Goal: Task Accomplishment & Management: Manage account settings

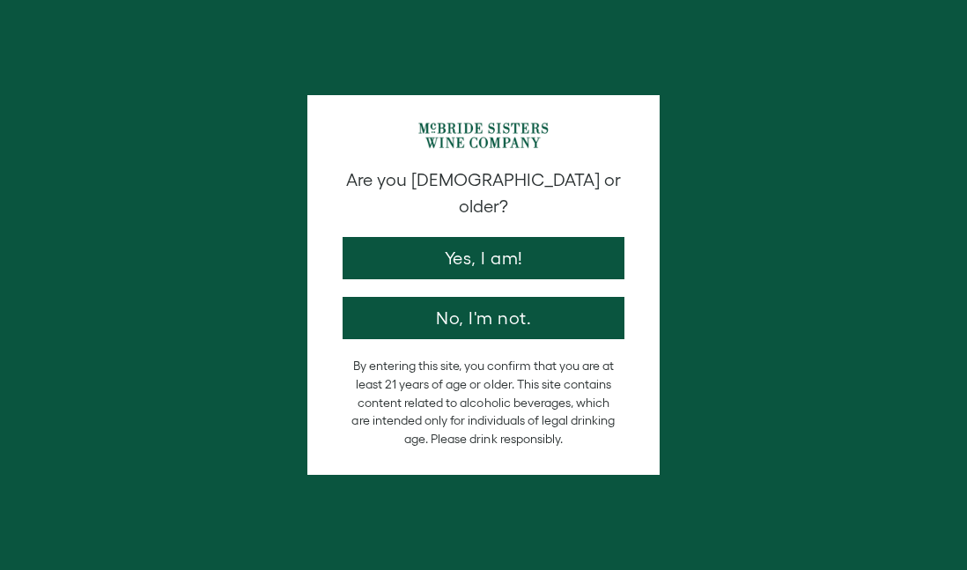
click at [541, 237] on button "Yes, I am!" at bounding box center [484, 258] width 282 height 42
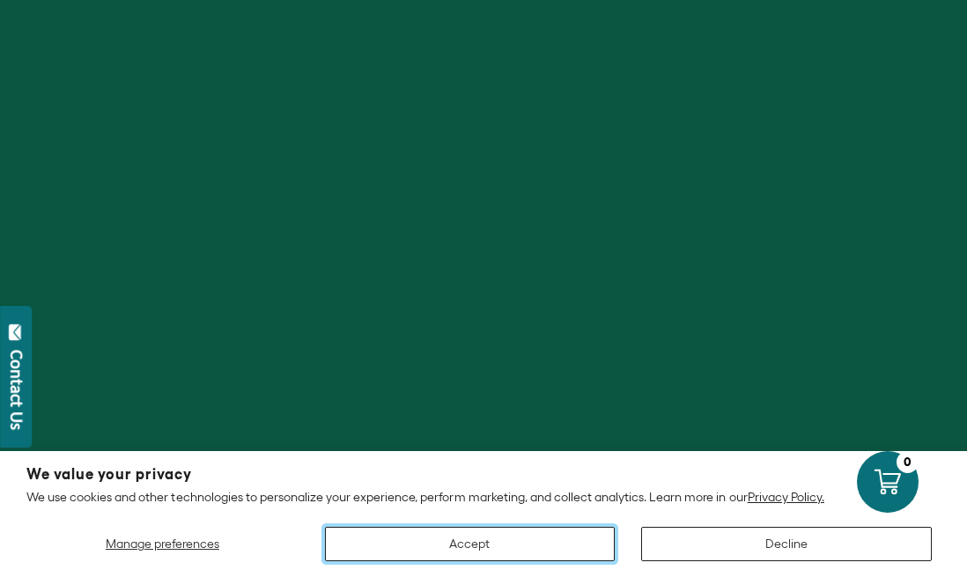
click at [574, 543] on button "Accept" at bounding box center [470, 544] width 291 height 34
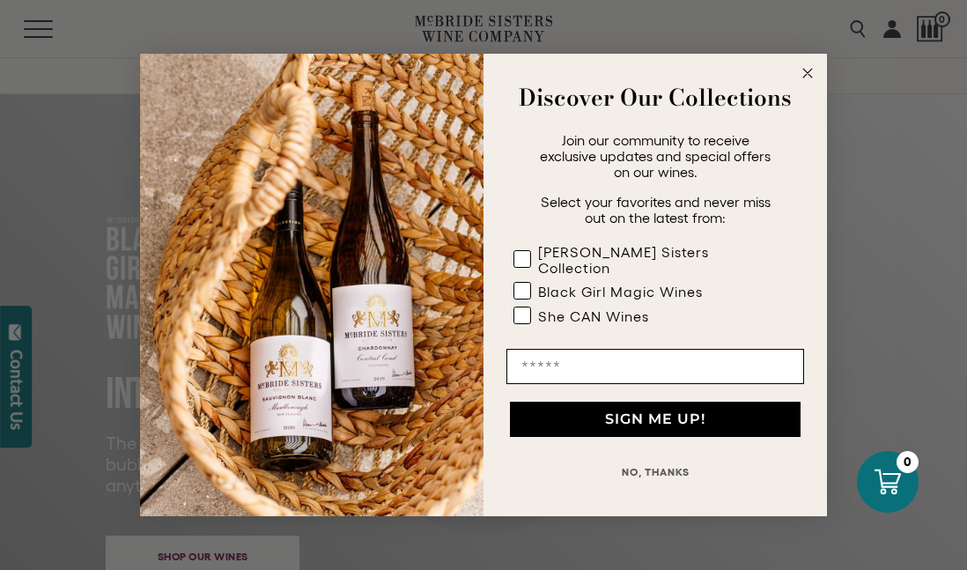
click at [807, 84] on circle "Close dialog" at bounding box center [808, 73] width 20 height 20
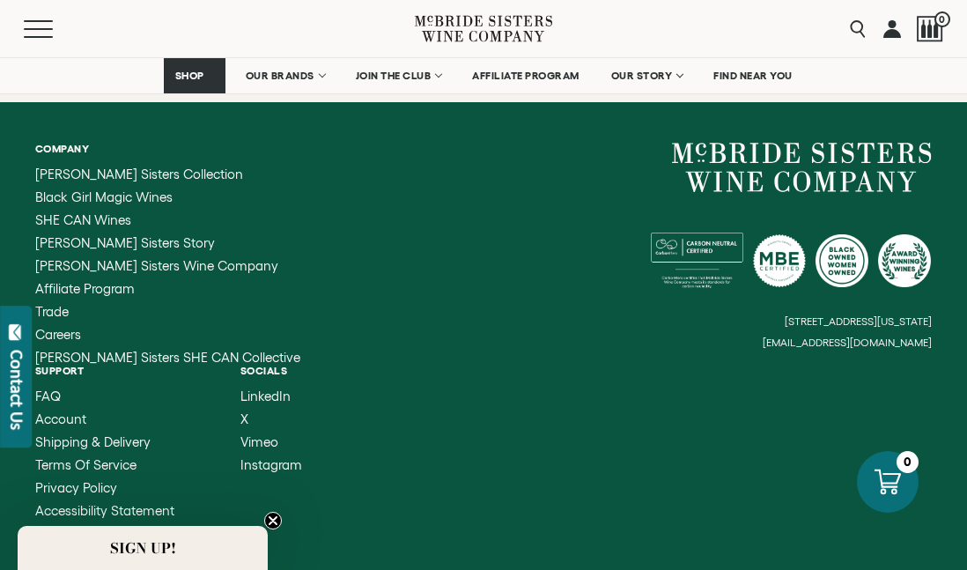
scroll to position [5096, 0]
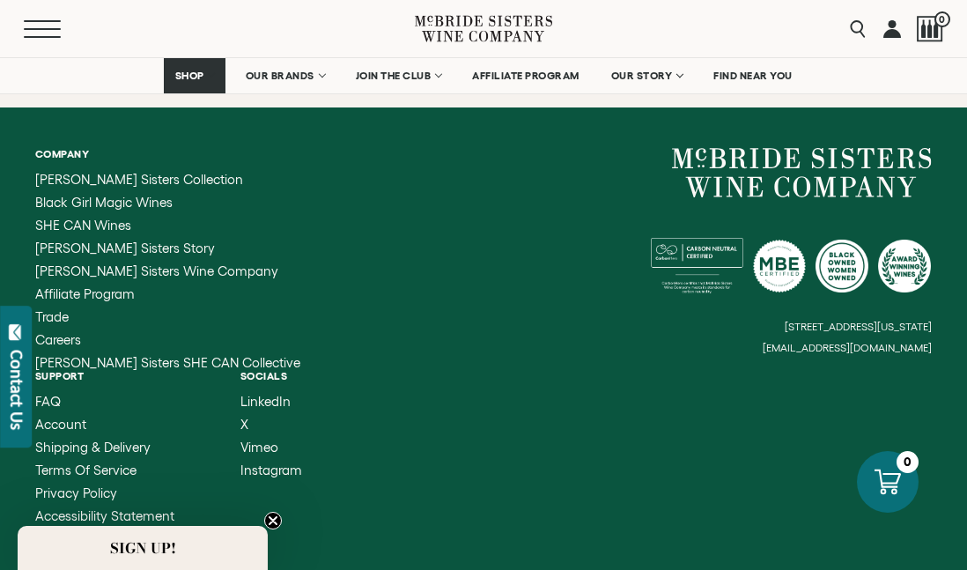
click at [47, 28] on span "Mobile Menu Trigger" at bounding box center [42, 29] width 37 height 2
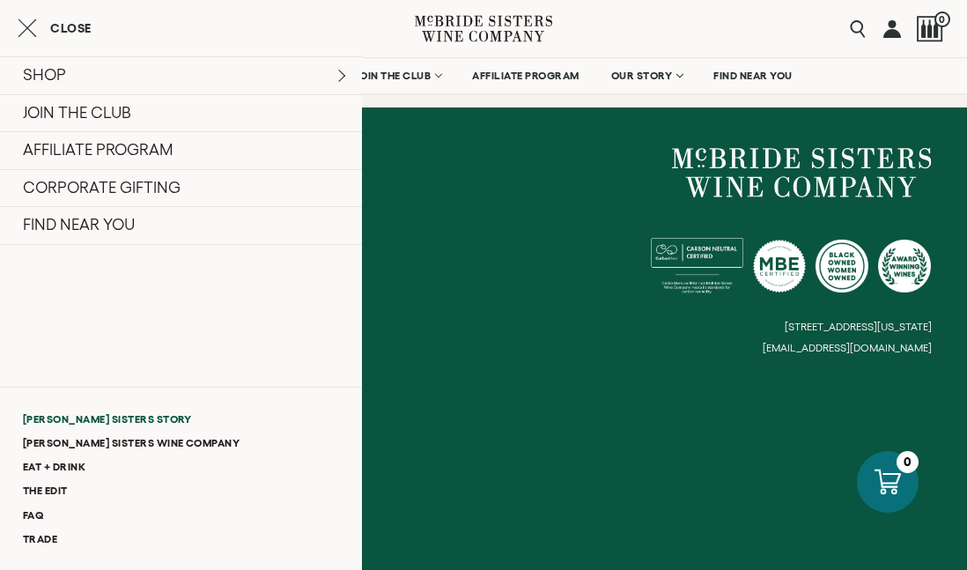
click at [114, 417] on link "[PERSON_NAME] Sisters Story" at bounding box center [181, 419] width 362 height 24
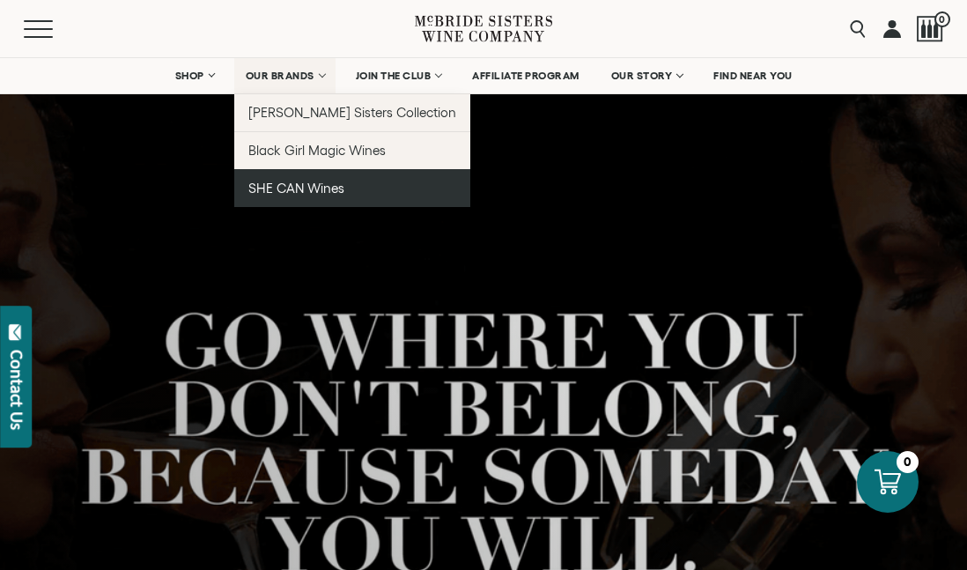
click at [306, 183] on span "SHE CAN Wines" at bounding box center [296, 188] width 96 height 15
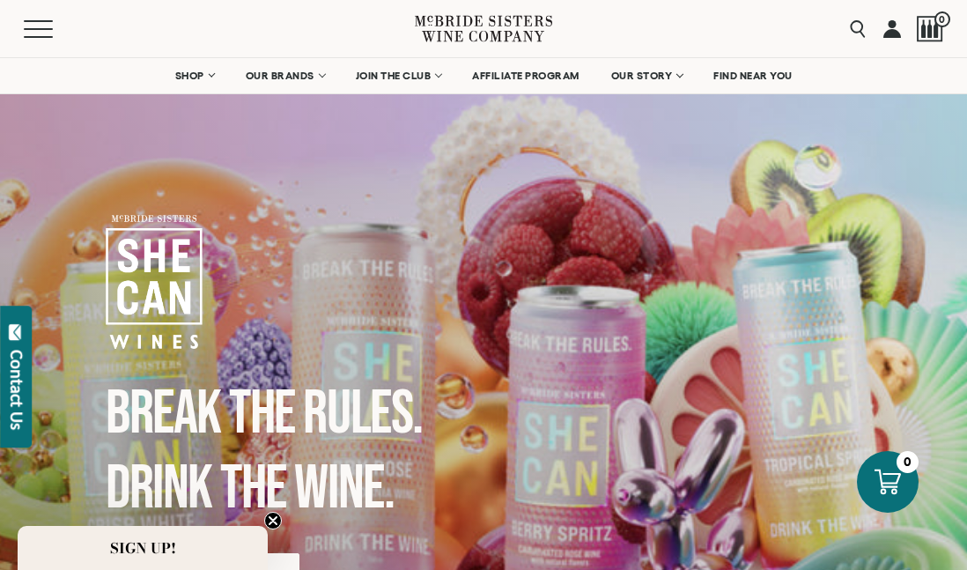
click at [888, 33] on link at bounding box center [892, 28] width 18 height 57
